Goal: Information Seeking & Learning: Understand process/instructions

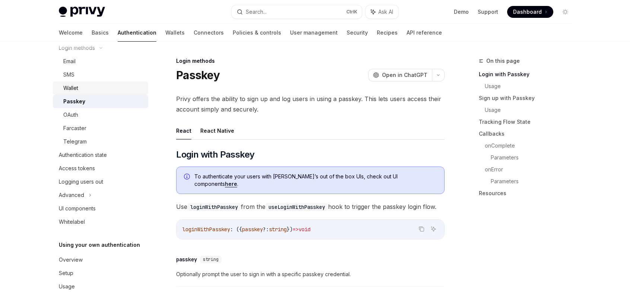
scroll to position [37, 0]
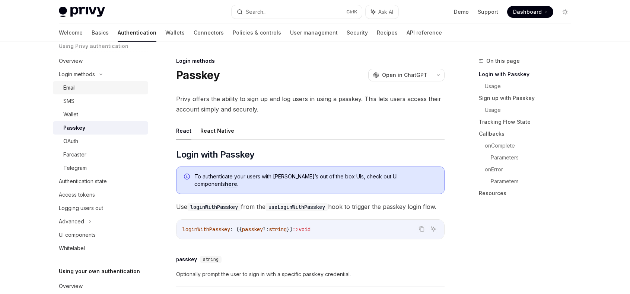
click at [82, 86] on div "Email" at bounding box center [103, 87] width 80 height 9
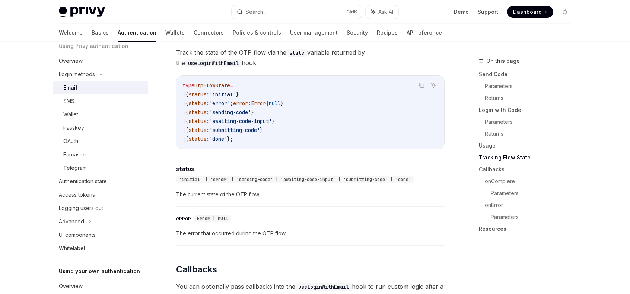
scroll to position [782, 0]
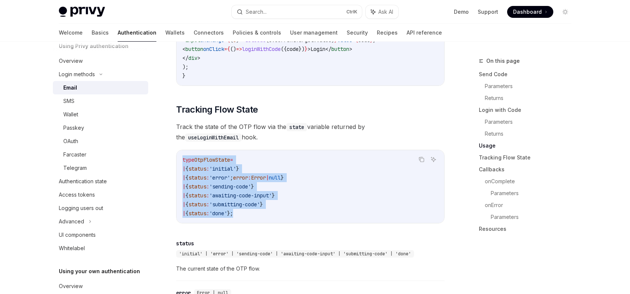
drag, startPoint x: 243, startPoint y: 203, endPoint x: 259, endPoint y: 182, distance: 26.6
click at [182, 156] on code "type OtpFlowState = | { status : 'initial' } | { status : 'error' ; error : Err…" at bounding box center [310, 187] width 256 height 63
click at [260, 201] on span "'submitting-code'" at bounding box center [234, 204] width 51 height 7
drag, startPoint x: 256, startPoint y: 197, endPoint x: 175, endPoint y: 162, distance: 88.5
click at [172, 160] on div "Login methods Email OpenAI Open in ChatGPT OpenAI Open in ChatGPT Privy enables…" at bounding box center [240, 160] width 411 height 1770
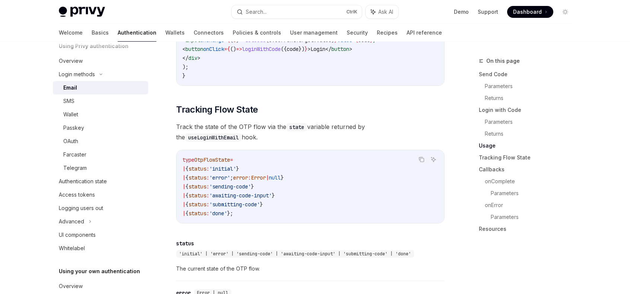
click at [256, 207] on code "type OtpFlowState = | { status : 'initial' } | { status : 'error' ; error : Err…" at bounding box center [310, 187] width 256 height 63
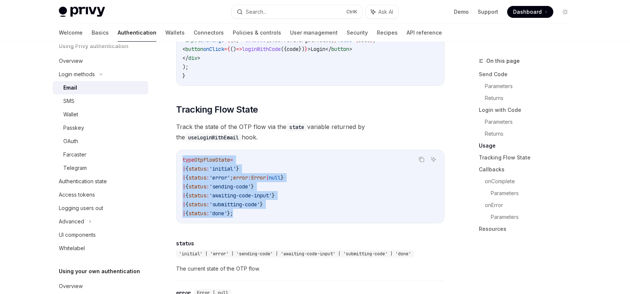
drag, startPoint x: 261, startPoint y: 213, endPoint x: 165, endPoint y: 148, distance: 116.6
click at [165, 148] on div "Login methods Email OpenAI Open in ChatGPT OpenAI Open in ChatGPT Privy enables…" at bounding box center [240, 160] width 411 height 1770
click at [276, 204] on code "type OtpFlowState = | { status : 'initial' } | { status : 'error' ; error : Err…" at bounding box center [310, 187] width 256 height 63
drag, startPoint x: 274, startPoint y: 209, endPoint x: 191, endPoint y: 151, distance: 101.6
click at [181, 152] on div "type OtpFlowState = | { status : 'initial' } | { status : 'error' ; error : Err…" at bounding box center [310, 186] width 268 height 73
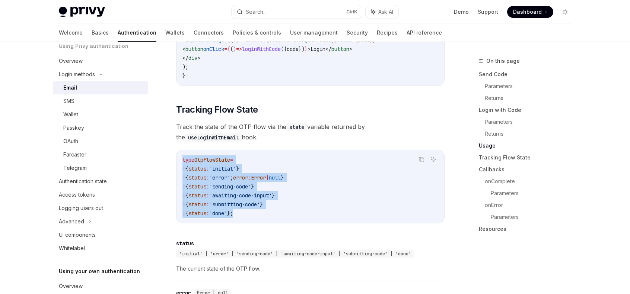
click at [306, 203] on code "type OtpFlowState = | { status : 'initial' } | { status : 'error' ; error : Err…" at bounding box center [310, 187] width 256 height 63
drag, startPoint x: 271, startPoint y: 212, endPoint x: 172, endPoint y: 153, distance: 115.7
click at [172, 153] on div "Login methods Email OpenAI Open in ChatGPT OpenAI Open in ChatGPT Privy enables…" at bounding box center [240, 160] width 411 height 1770
click at [261, 211] on code "type OtpFlowState = | { status : 'initial' } | { status : 'error' ; error : Err…" at bounding box center [310, 187] width 256 height 63
drag, startPoint x: 261, startPoint y: 211, endPoint x: 177, endPoint y: 150, distance: 102.9
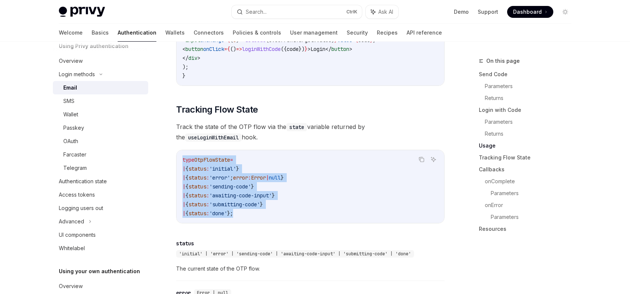
click at [177, 150] on div "type OtpFlowState = | { status : 'initial' } | { status : 'error' ; error : Err…" at bounding box center [310, 186] width 268 height 73
click at [267, 214] on div "type OtpFlowState = | { status : 'initial' } | { status : 'error' ; error : Err…" at bounding box center [310, 186] width 268 height 73
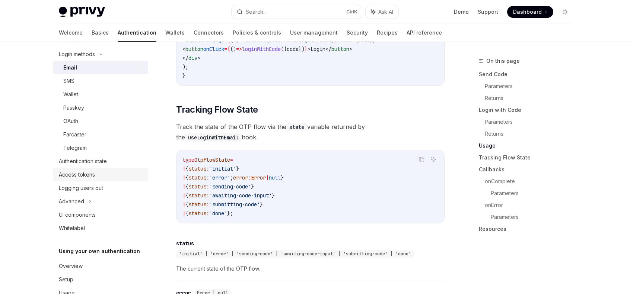
scroll to position [77, 0]
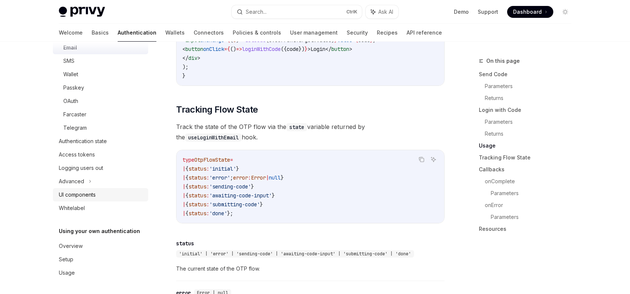
click at [117, 195] on div "UI components" at bounding box center [101, 195] width 85 height 9
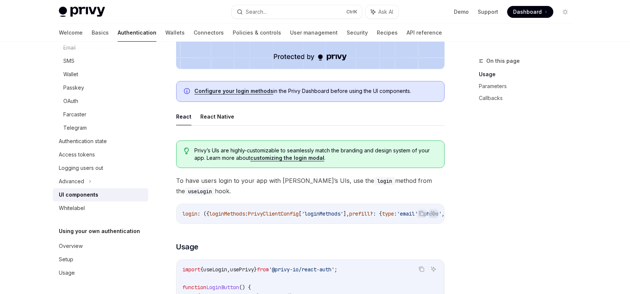
scroll to position [335, 0]
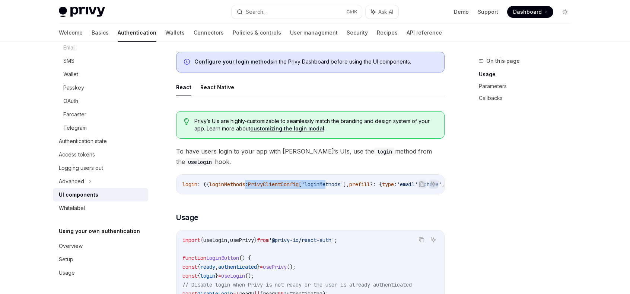
drag, startPoint x: 249, startPoint y: 192, endPoint x: 339, endPoint y: 195, distance: 89.4
click at [339, 194] on div "login : ({ loginMethods : PrivyClientConfig [ 'loginMethods' ], prefill ?: { ty…" at bounding box center [310, 184] width 268 height 19
drag, startPoint x: 254, startPoint y: 196, endPoint x: 326, endPoint y: 196, distance: 72.6
click at [326, 194] on div "login : ({ loginMethods : PrivyClientConfig [ 'loginMethods' ], prefill ?: { ty…" at bounding box center [310, 184] width 268 height 19
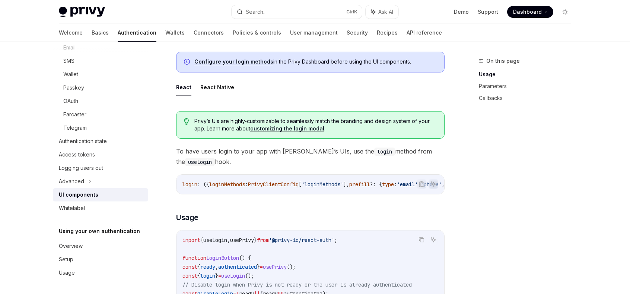
click at [329, 194] on div "login : ({ loginMethods : PrivyClientConfig [ 'loginMethods' ], prefill ?: { ty…" at bounding box center [310, 184] width 268 height 19
click at [258, 193] on div "login : ({ loginMethods : PrivyClientConfig [ 'loginMethods' ], prefill ?: { ty…" at bounding box center [310, 184] width 268 height 19
click at [83, 90] on div "Passkey" at bounding box center [73, 87] width 21 height 9
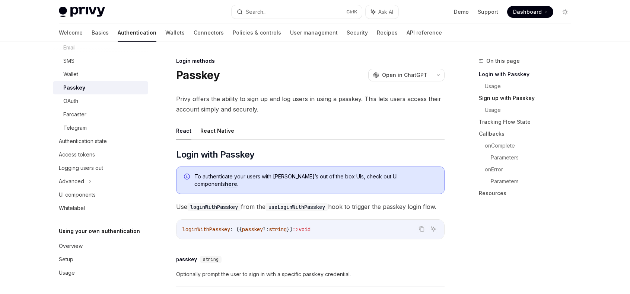
click at [502, 100] on link "Sign up with Passkey" at bounding box center [528, 98] width 98 height 12
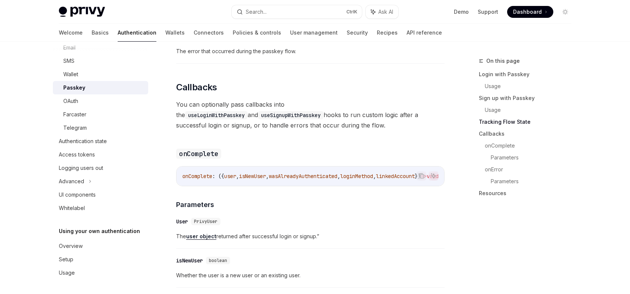
scroll to position [880, 0]
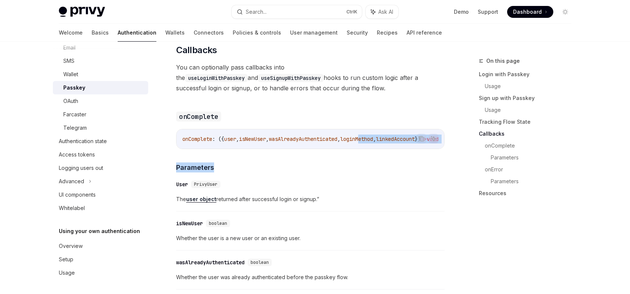
drag, startPoint x: 281, startPoint y: 154, endPoint x: 377, endPoint y: 152, distance: 95.3
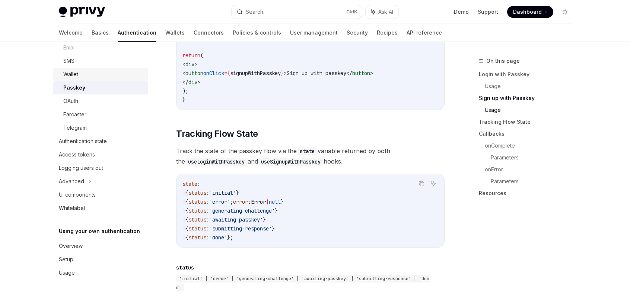
scroll to position [0, 0]
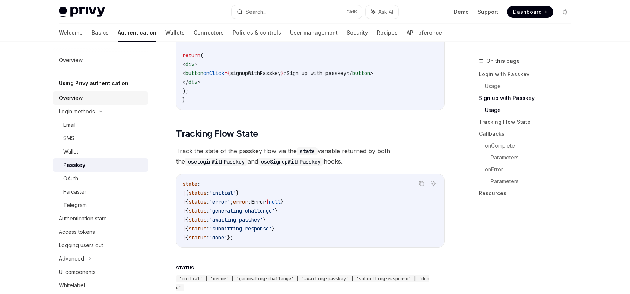
click at [86, 102] on div "Overview" at bounding box center [101, 98] width 85 height 9
type textarea "*"
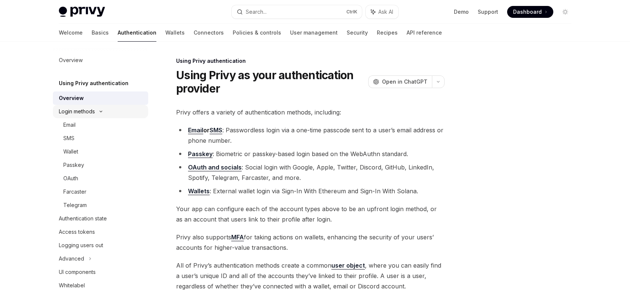
click at [92, 111] on div "Login methods" at bounding box center [77, 111] width 36 height 9
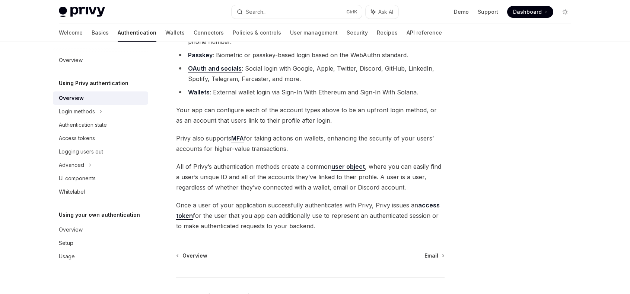
scroll to position [146, 0]
